Goal: Transaction & Acquisition: Purchase product/service

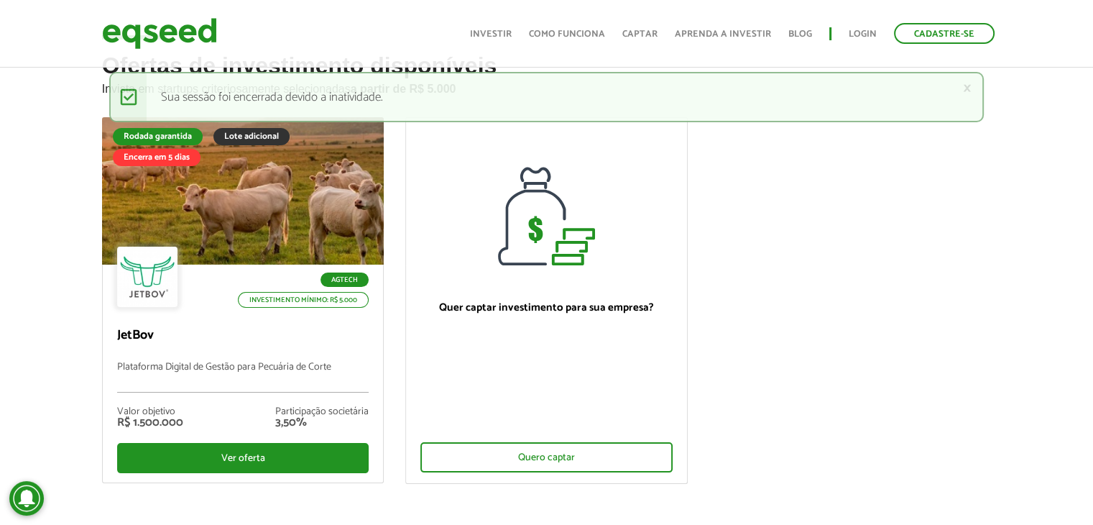
scroll to position [53, 0]
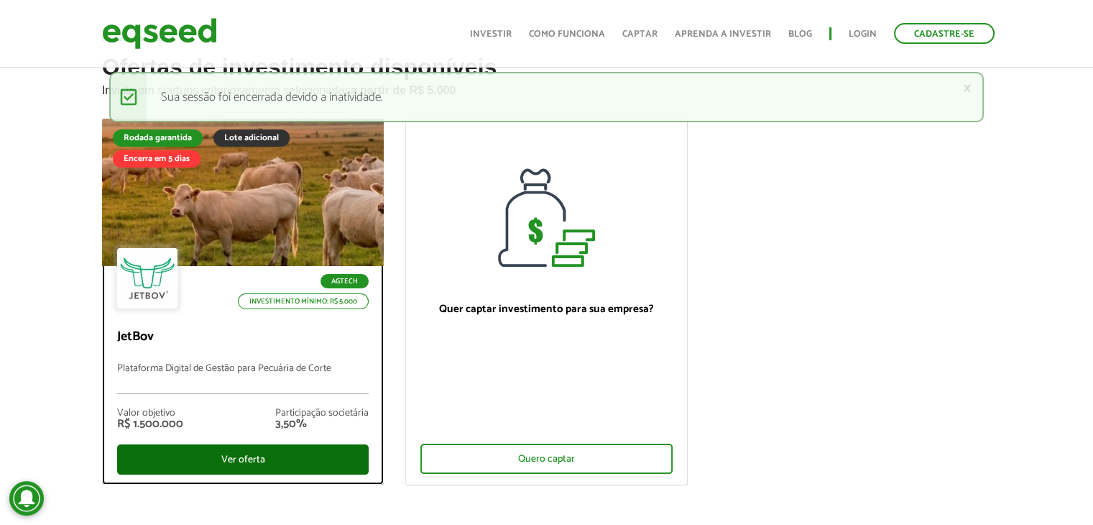
click at [314, 469] on div "Ver oferta" at bounding box center [243, 459] width 252 height 30
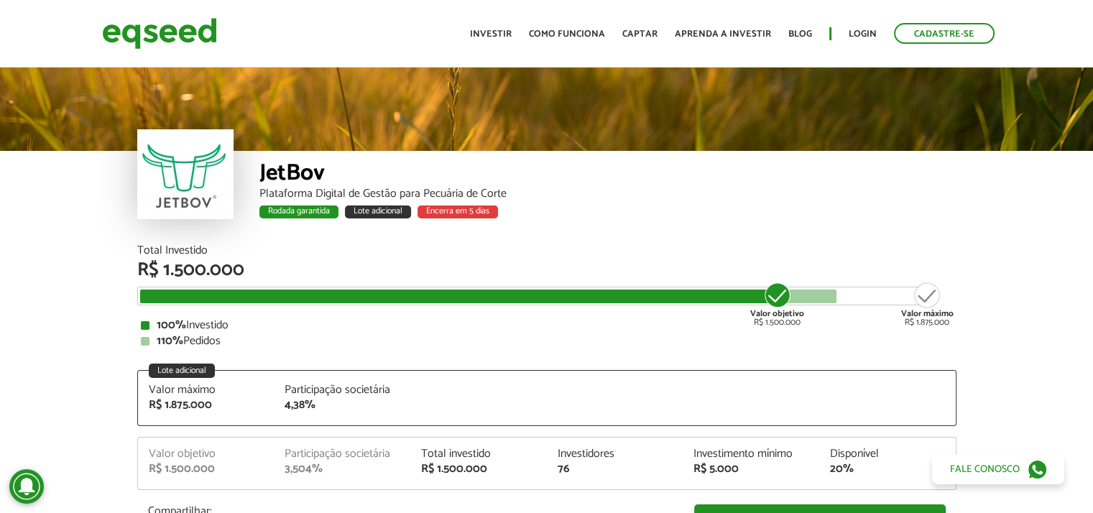
scroll to position [1788, 0]
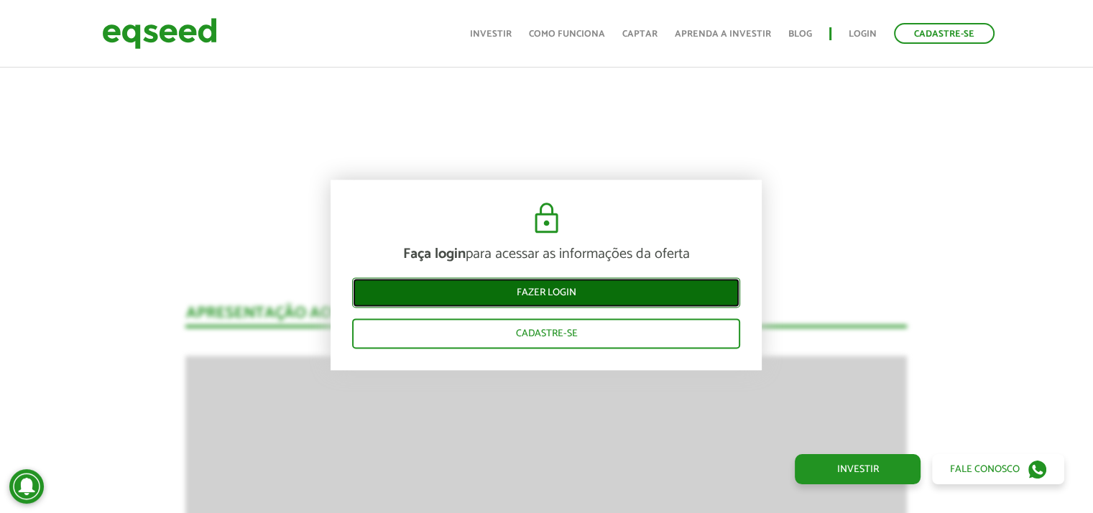
click at [595, 280] on link "Fazer login" at bounding box center [546, 292] width 388 height 30
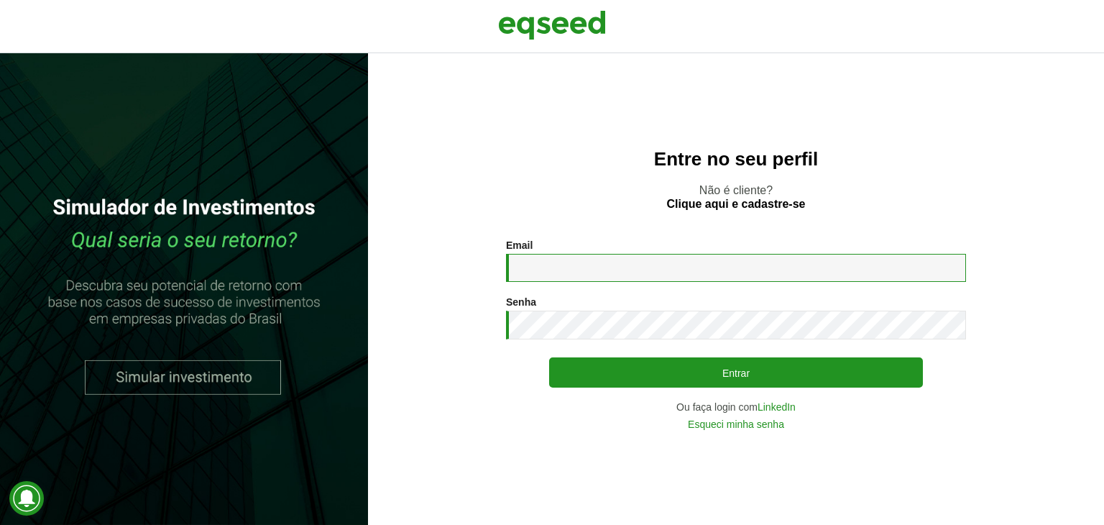
type input "**********"
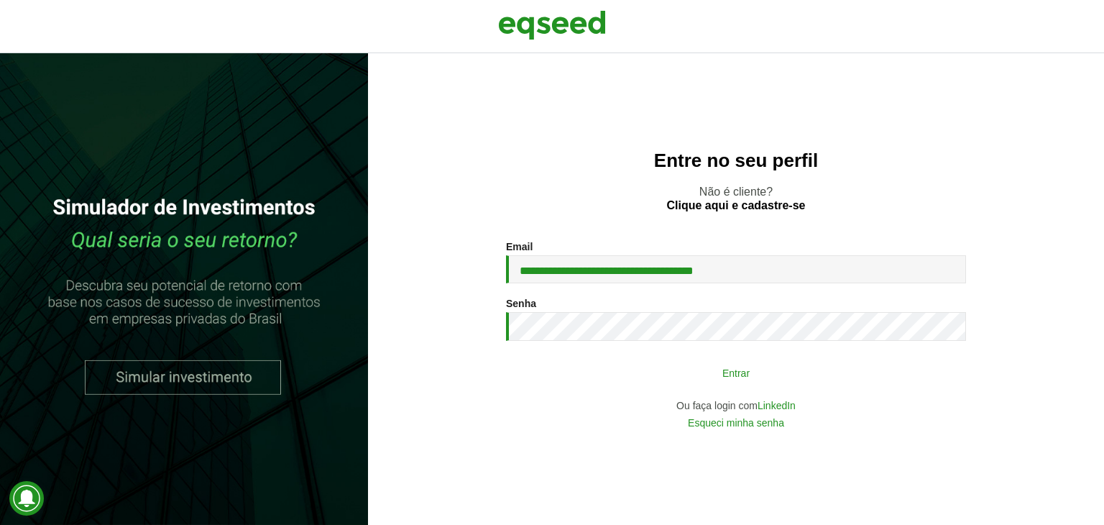
click at [598, 380] on button "Entrar" at bounding box center [736, 372] width 374 height 27
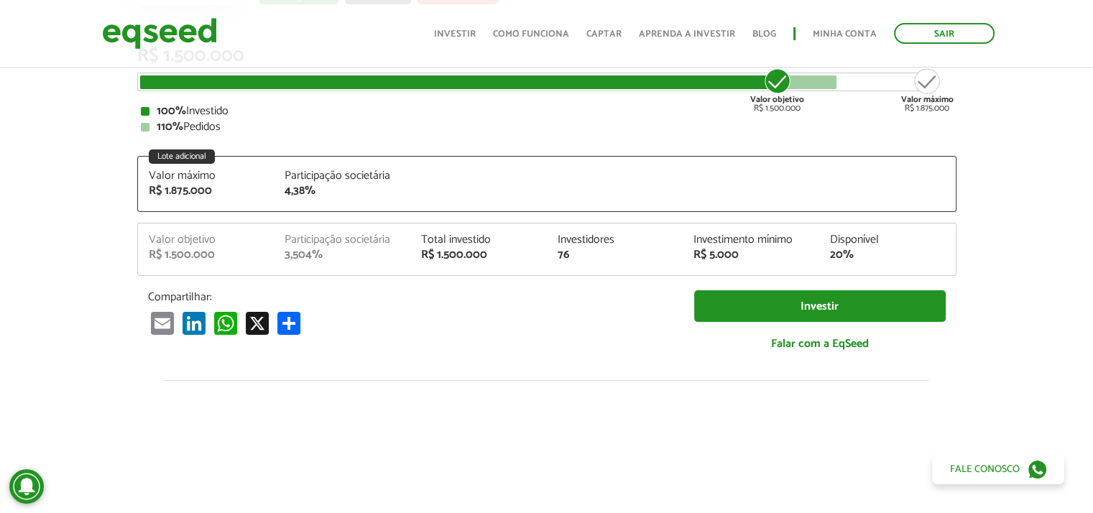
scroll to position [207, 0]
